Goal: Task Accomplishment & Management: Use online tool/utility

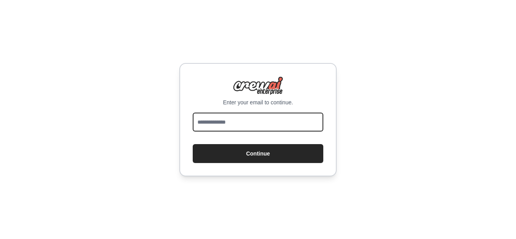
click at [260, 129] on input "email" at bounding box center [258, 122] width 131 height 19
type input "**********"
click at [193, 144] on button "Continue" at bounding box center [258, 153] width 131 height 19
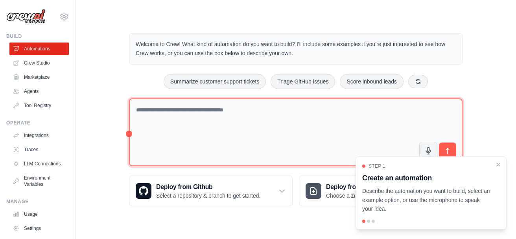
click at [199, 141] on textarea at bounding box center [296, 132] width 334 height 68
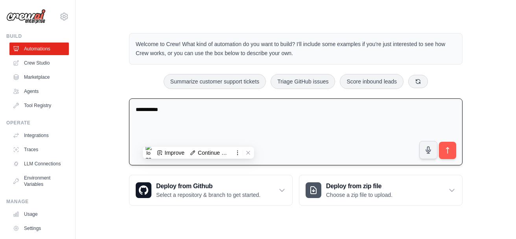
paste textarea "**********"
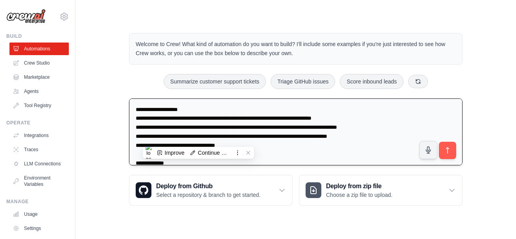
scroll to position [368, 0]
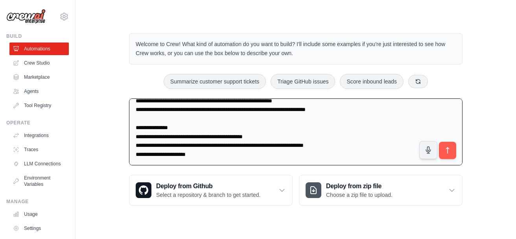
drag, startPoint x: 181, startPoint y: 127, endPoint x: 123, endPoint y: 127, distance: 58.2
click at [123, 127] on div "Welcome to Crew! What kind of automation do you want to build? I'll include som…" at bounding box center [296, 119] width 353 height 198
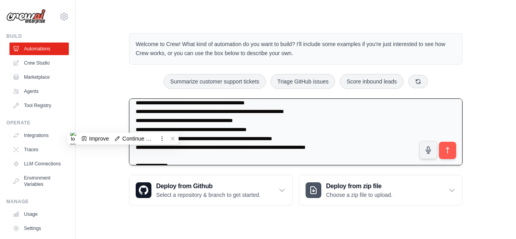
scroll to position [250, 0]
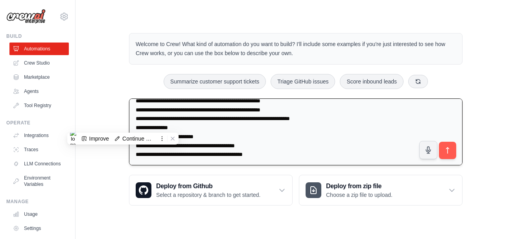
click at [216, 134] on textarea at bounding box center [296, 131] width 334 height 67
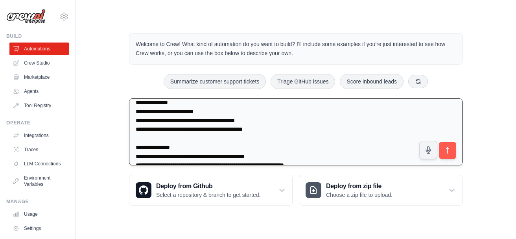
scroll to position [376, 0]
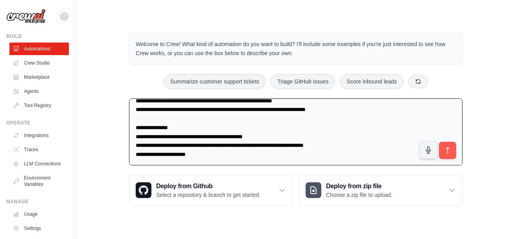
drag, startPoint x: 210, startPoint y: 150, endPoint x: 93, endPoint y: 163, distance: 117.3
click at [93, 163] on div "Welcome to Crew! What kind of automation do you want to build? I'll include som…" at bounding box center [296, 119] width 416 height 198
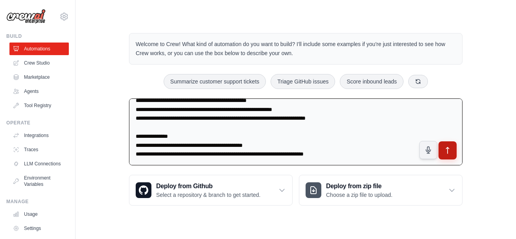
scroll to position [358, 0]
type textarea "**********"
click at [449, 147] on icon "submit" at bounding box center [448, 150] width 8 height 8
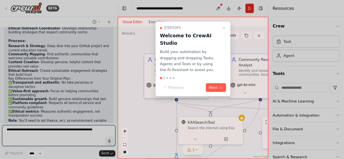
scroll to position [985, 0]
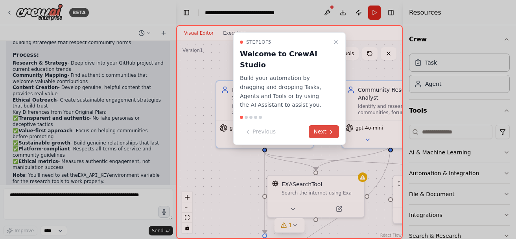
click at [327, 125] on button "Next" at bounding box center [324, 131] width 30 height 13
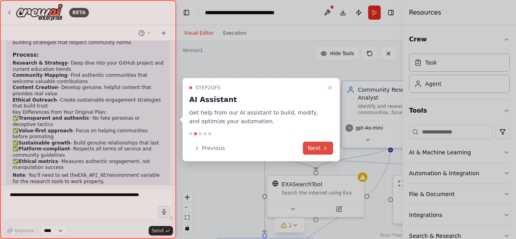
click at [318, 148] on button "Next" at bounding box center [318, 148] width 30 height 13
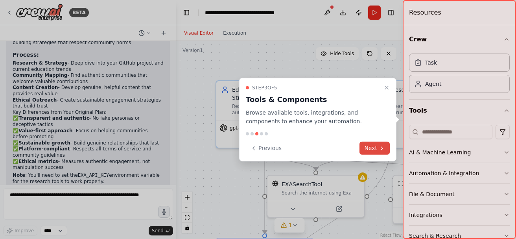
click at [377, 147] on button "Next" at bounding box center [375, 148] width 30 height 13
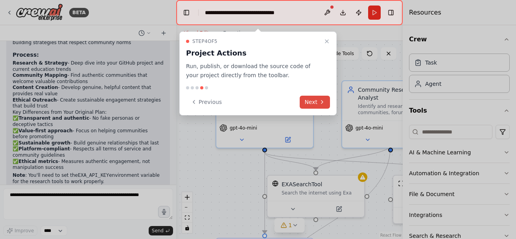
click at [316, 103] on button "Next" at bounding box center [315, 102] width 30 height 13
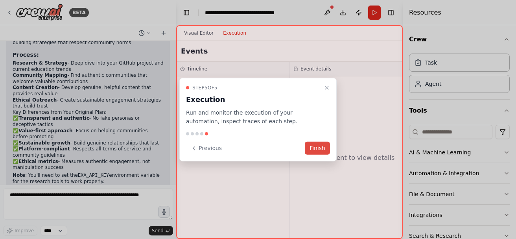
click at [319, 144] on button "Finish" at bounding box center [317, 148] width 25 height 13
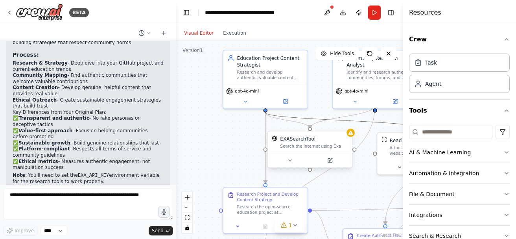
drag, startPoint x: 346, startPoint y: 123, endPoint x: 282, endPoint y: 133, distance: 64.6
click at [282, 133] on div ".deletable-edge-delete-btn { width: 20px; height: 20px; border: 0px solid #ffff…" at bounding box center [287, 101] width 197 height 172
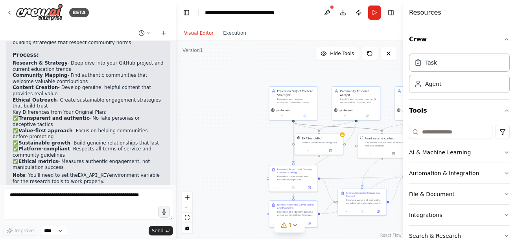
click at [297, 125] on icon "Edge from 0ec12c48-61ed-4012-8f72-49307c3308f1 to b3fe7904-b133-4694-9ed0-f9e0f…" at bounding box center [338, 126] width 89 height 9
click at [294, 125] on circle "Edge from 0ec12c48-61ed-4012-8f72-49307c3308f1 to 58406561-6dcf-4742-b198-53b17…" at bounding box center [294, 124] width 4 height 4
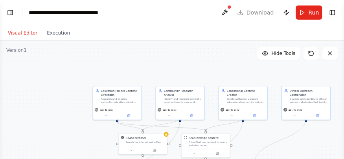
select select "****"
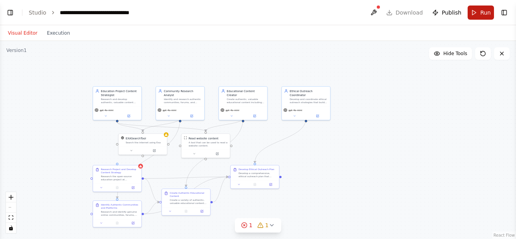
click at [477, 15] on button "Run" at bounding box center [481, 13] width 26 height 14
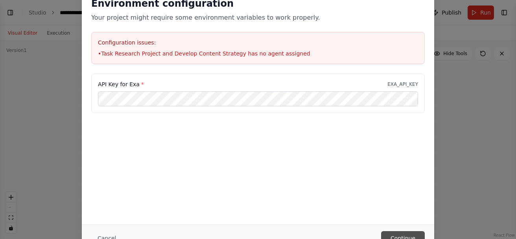
click at [393, 236] on button "Continue" at bounding box center [403, 238] width 44 height 14
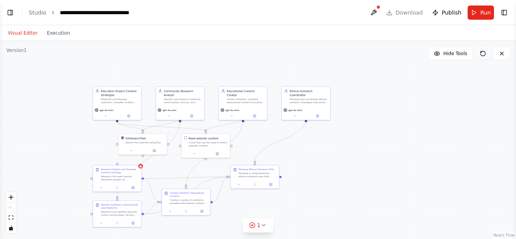
click at [481, 51] on icon at bounding box center [481, 51] width 1 height 1
click at [483, 52] on icon at bounding box center [483, 53] width 5 height 5
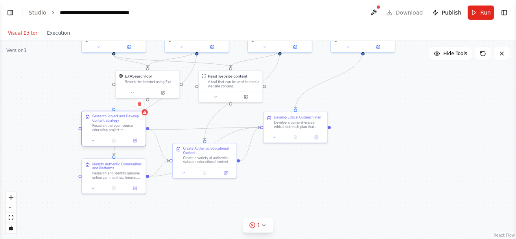
click at [115, 121] on div "Research Project and Develop Content Strategy" at bounding box center [117, 118] width 50 height 8
click at [134, 137] on icon at bounding box center [135, 135] width 4 height 4
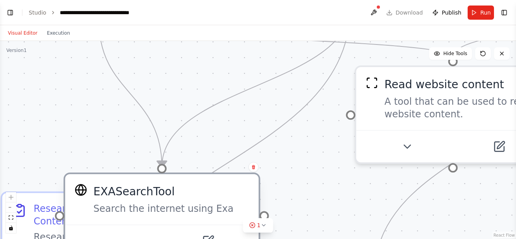
drag, startPoint x: 185, startPoint y: 69, endPoint x: 143, endPoint y: 213, distance: 149.7
click at [143, 213] on div "EXASearchTool Search the internet using Exa" at bounding box center [162, 199] width 194 height 50
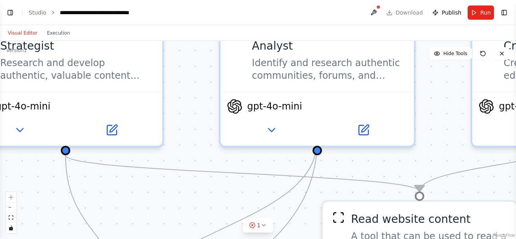
drag, startPoint x: 174, startPoint y: 120, endPoint x: 140, endPoint y: 255, distance: 139.1
click at [140, 239] on html "BETA campaign_objective: > Drive sustained awareness and adoption of the open-s…" at bounding box center [258, 119] width 516 height 239
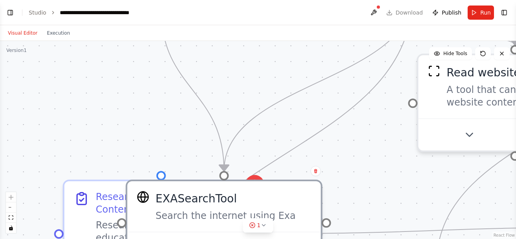
drag, startPoint x: 105, startPoint y: 177, endPoint x: 201, endPoint y: 30, distance: 174.9
click at [201, 30] on div "Visual Editor Execution Version 1 Hide Tools .deletable-edge-delete-btn { width…" at bounding box center [258, 132] width 516 height 214
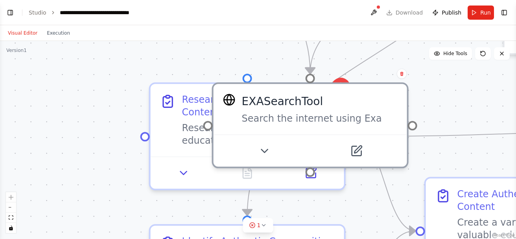
drag, startPoint x: 152, startPoint y: 151, endPoint x: 238, endPoint y: 54, distance: 129.9
click at [238, 54] on div ".deletable-edge-delete-btn { width: 20px; height: 20px; border: 0px solid #ffff…" at bounding box center [258, 140] width 516 height 198
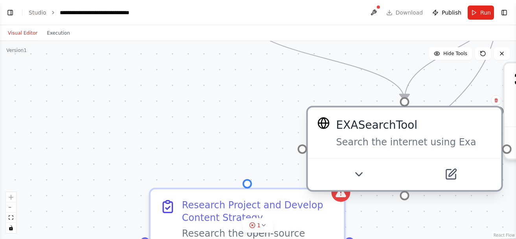
drag, startPoint x: 228, startPoint y: 138, endPoint x: 322, endPoint y: 164, distance: 97.1
click at [322, 164] on div at bounding box center [405, 174] width 194 height 32
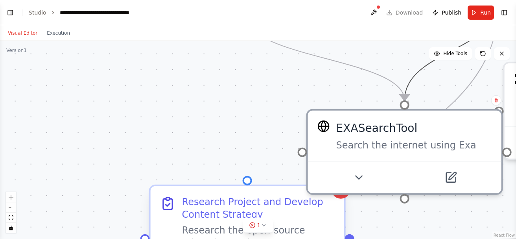
drag, startPoint x: 410, startPoint y: 85, endPoint x: 243, endPoint y: 194, distance: 199.5
click at [249, 185] on div "Research Project and Develop Content Strategy Research the open-source educatio…" at bounding box center [247, 239] width 197 height 108
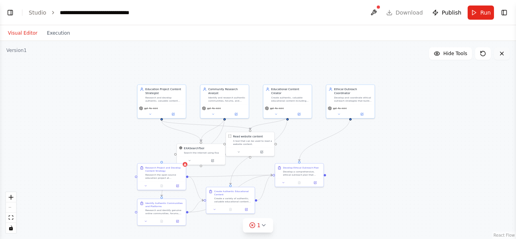
click at [503, 54] on icon at bounding box center [502, 53] width 3 height 3
click at [376, 9] on button at bounding box center [374, 13] width 13 height 14
click at [511, 11] on header "**********" at bounding box center [258, 12] width 516 height 25
click at [506, 12] on button "Toggle Right Sidebar" at bounding box center [504, 12] width 11 height 11
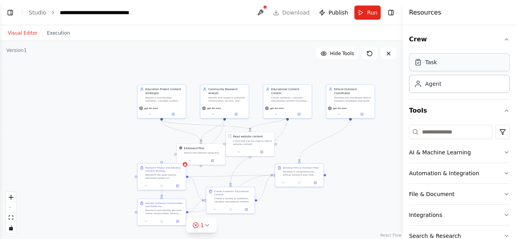
click at [462, 63] on div "Task" at bounding box center [459, 62] width 101 height 18
click at [429, 85] on div "Agent" at bounding box center [433, 84] width 16 height 8
drag, startPoint x: 188, startPoint y: 193, endPoint x: 109, endPoint y: 132, distance: 99.6
click at [109, 132] on div "gpt-4o-mini" at bounding box center [107, 139] width 48 height 14
click at [104, 133] on div "gpt-4o-mini" at bounding box center [107, 139] width 48 height 14
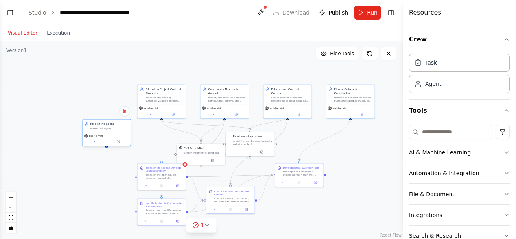
click at [104, 133] on div "gpt-4o-mini" at bounding box center [107, 139] width 48 height 14
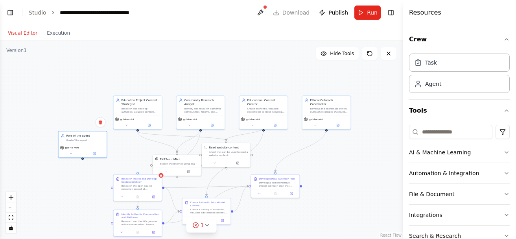
drag, startPoint x: 225, startPoint y: 116, endPoint x: 202, endPoint y: 127, distance: 25.7
click at [202, 127] on div ".deletable-edge-delete-btn { width: 20px; height: 20px; border: 0px solid #ffff…" at bounding box center [201, 140] width 403 height 198
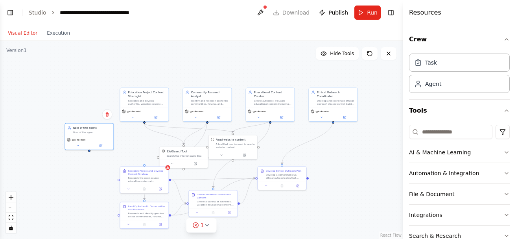
drag, startPoint x: 203, startPoint y: 127, endPoint x: 209, endPoint y: 118, distance: 10.7
click at [209, 118] on div ".deletable-edge-delete-btn { width: 20px; height: 20px; border: 0px solid #ffff…" at bounding box center [201, 140] width 403 height 198
click at [208, 120] on div at bounding box center [208, 121] width 2 height 2
drag, startPoint x: 208, startPoint y: 118, endPoint x: 151, endPoint y: 171, distance: 78.0
click at [151, 166] on div "Education Project Content Strategist Research and develop authentic, valuable c…" at bounding box center [202, 116] width 202 height 99
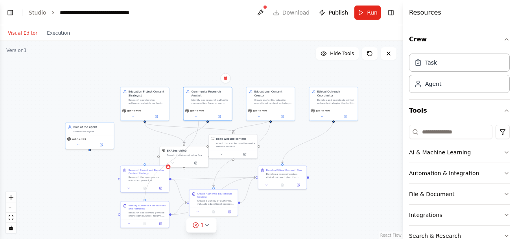
drag, startPoint x: 209, startPoint y: 120, endPoint x: 199, endPoint y: 121, distance: 9.9
click at [199, 121] on div ".deletable-edge-delete-btn { width: 20px; height: 20px; border: 0px solid #ffff…" at bounding box center [201, 140] width 403 height 198
drag, startPoint x: 207, startPoint y: 124, endPoint x: 105, endPoint y: 202, distance: 128.6
click at [105, 202] on div ".deletable-edge-delete-btn { width: 20px; height: 20px; border: 0px solid #ffff…" at bounding box center [201, 140] width 403 height 198
drag, startPoint x: 184, startPoint y: 145, endPoint x: 154, endPoint y: 137, distance: 31.4
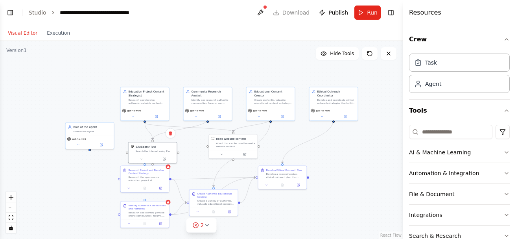
click at [154, 137] on div ".deletable-edge-delete-btn { width: 20px; height: 20px; border: 0px solid #ffff…" at bounding box center [201, 140] width 403 height 198
click at [398, 110] on div ".deletable-edge-delete-btn { width: 20px; height: 20px; border: 0px solid #ffff…" at bounding box center [201, 140] width 403 height 198
click at [33, 12] on link "Studio" at bounding box center [38, 12] width 18 height 6
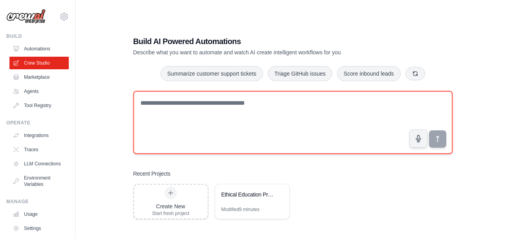
click at [191, 107] on textarea at bounding box center [293, 122] width 320 height 63
paste textarea "**********"
type textarea "**********"
click at [239, 138] on textarea at bounding box center [293, 122] width 320 height 63
paste textarea "**********"
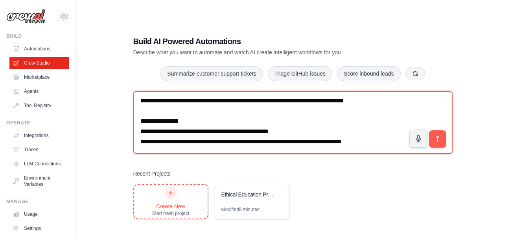
type textarea "**********"
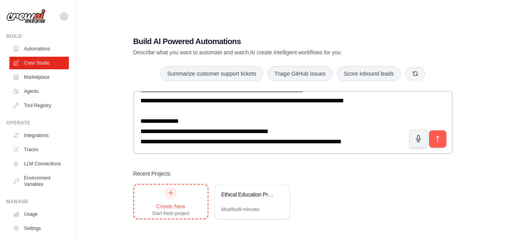
click at [162, 207] on div "Create New" at bounding box center [170, 206] width 37 height 8
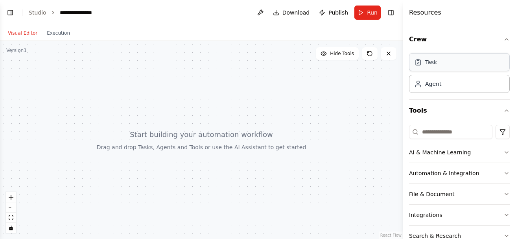
click at [438, 56] on div "Task" at bounding box center [459, 62] width 101 height 18
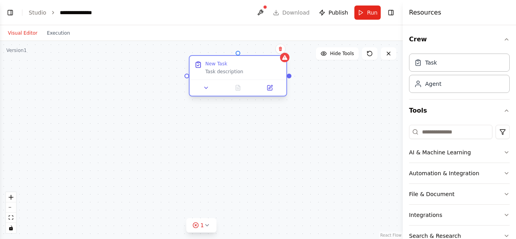
click at [222, 67] on div "New Task Task description" at bounding box center [243, 68] width 76 height 14
click at [282, 50] on icon at bounding box center [280, 48] width 5 height 5
click at [263, 57] on div "New Task Task description" at bounding box center [238, 68] width 97 height 24
click at [253, 47] on button "Confirm" at bounding box center [258, 48] width 28 height 9
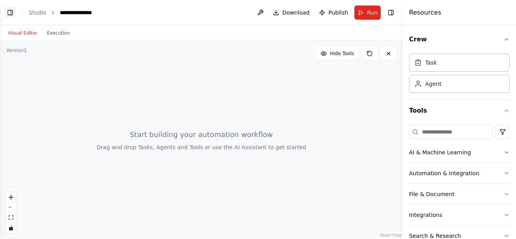
click at [14, 17] on button "Toggle Left Sidebar" at bounding box center [10, 12] width 11 height 11
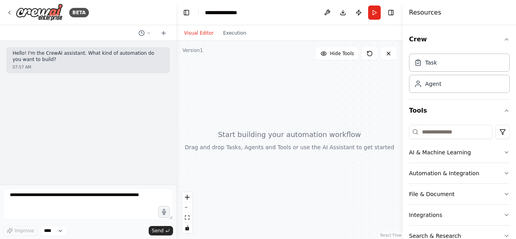
click at [310, 11] on header "**********" at bounding box center [289, 12] width 227 height 25
